Goal: Task Accomplishment & Management: Manage account settings

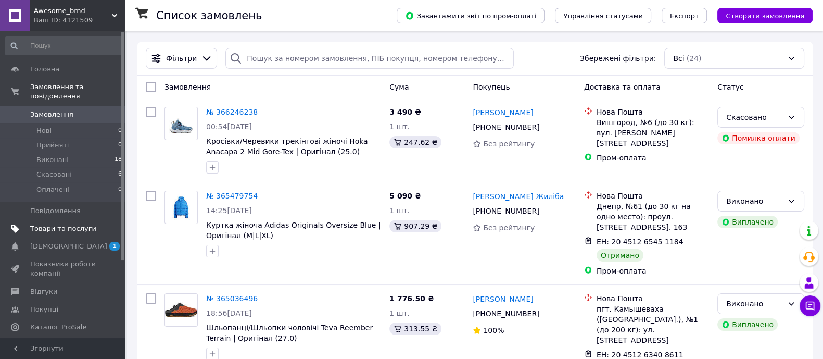
click at [82, 224] on span "Товари та послуги" at bounding box center [63, 228] width 66 height 9
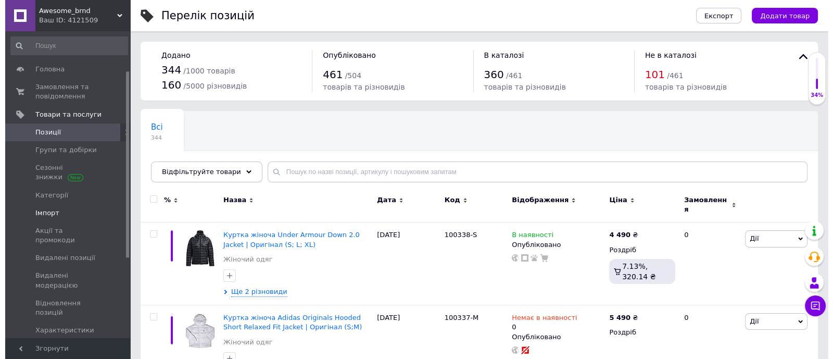
scroll to position [130, 0]
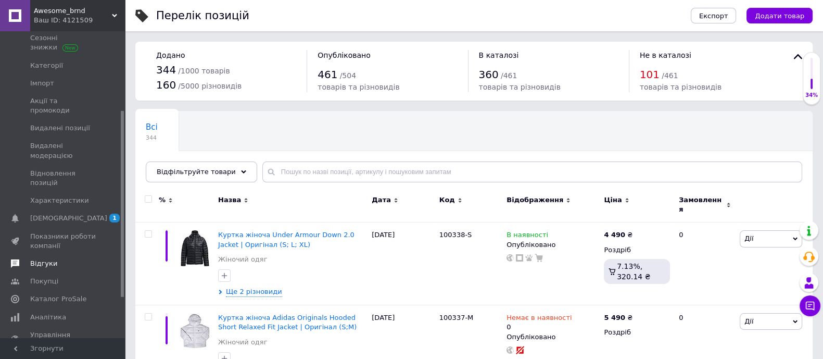
click at [62, 259] on span "Відгуки" at bounding box center [63, 263] width 66 height 9
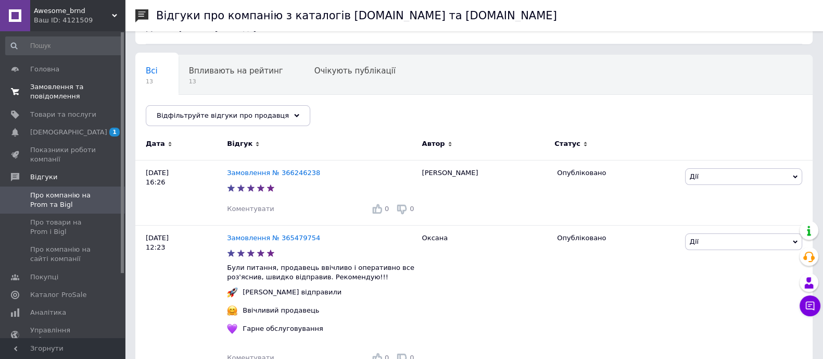
click at [55, 100] on span "Замовлення та повідомлення" at bounding box center [63, 91] width 66 height 19
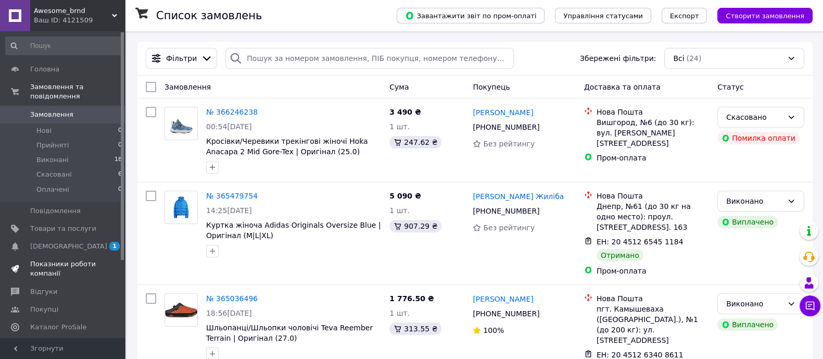
click at [71, 259] on span "Показники роботи компанії" at bounding box center [63, 268] width 66 height 19
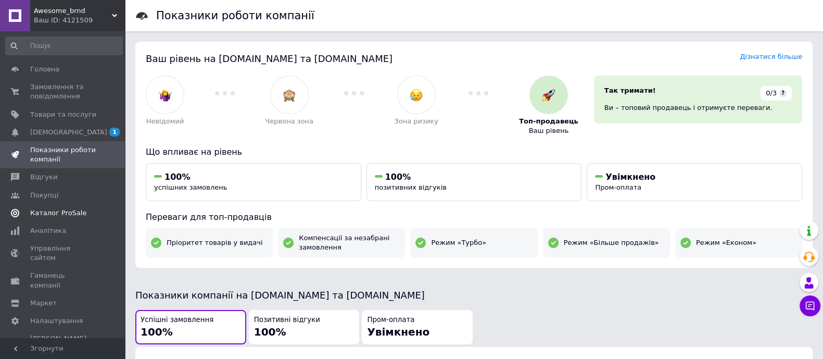
click at [75, 215] on span "Каталог ProSale" at bounding box center [58, 212] width 56 height 9
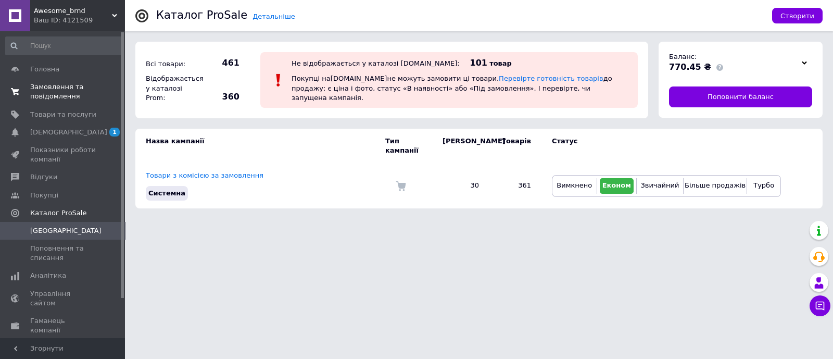
click at [63, 97] on span "Замовлення та повідомлення" at bounding box center [63, 91] width 66 height 19
